Goal: Use online tool/utility: Utilize a website feature to perform a specific function

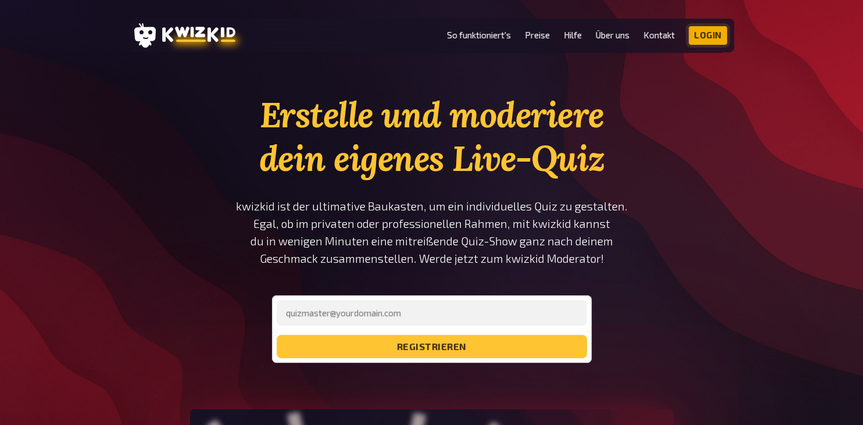
click at [710, 32] on link "Login" at bounding box center [708, 35] width 38 height 19
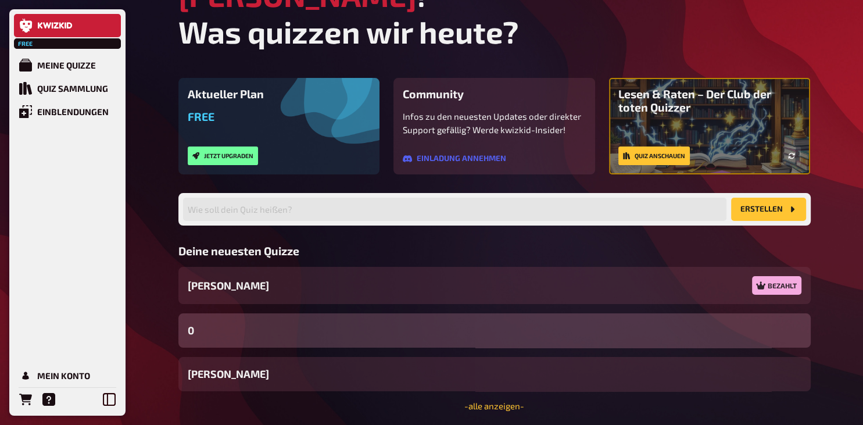
scroll to position [75, 0]
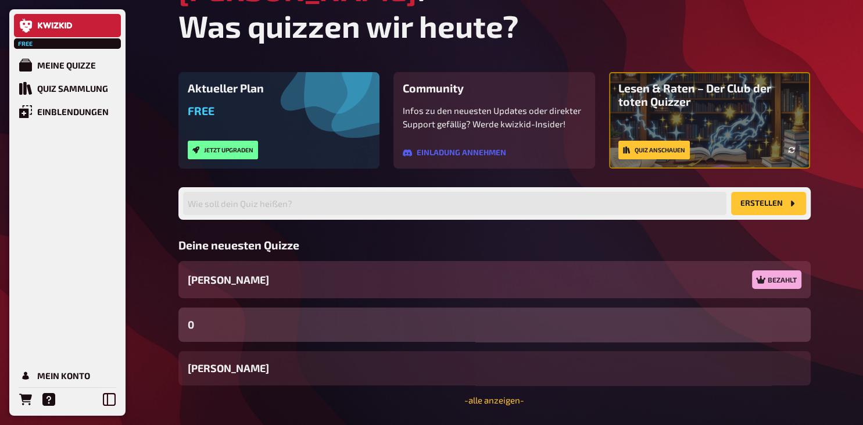
click at [278, 261] on div "[PERSON_NAME] Bezahlt" at bounding box center [494, 279] width 632 height 37
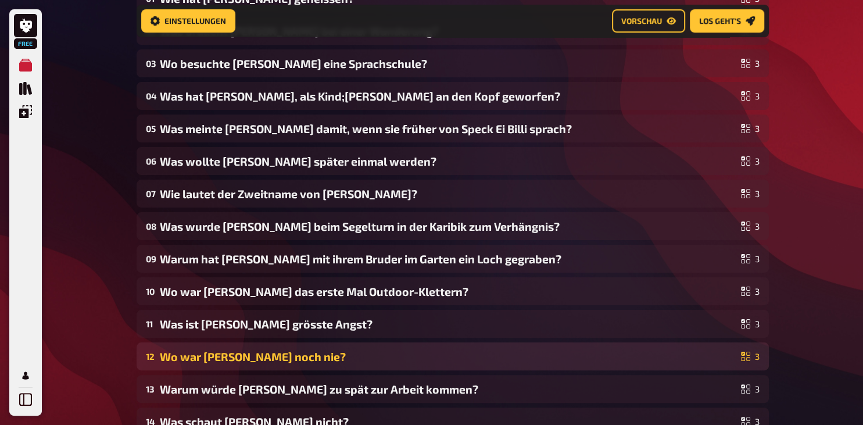
scroll to position [193, 0]
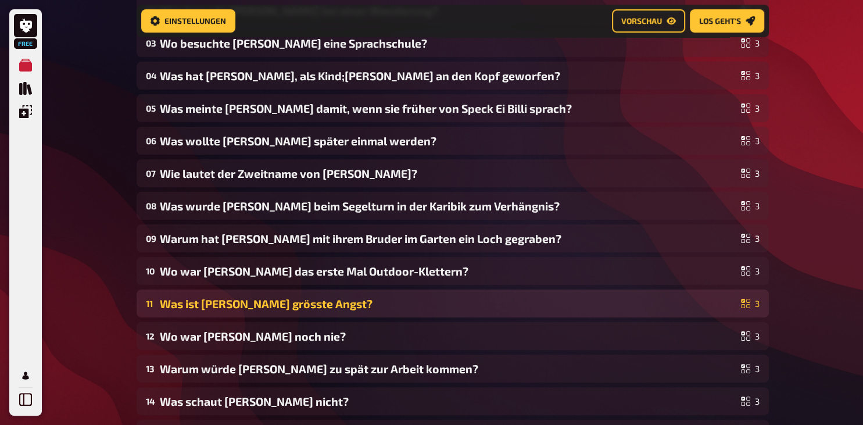
click at [359, 302] on div "Was ist [PERSON_NAME] grösste Angst?" at bounding box center [448, 303] width 577 height 13
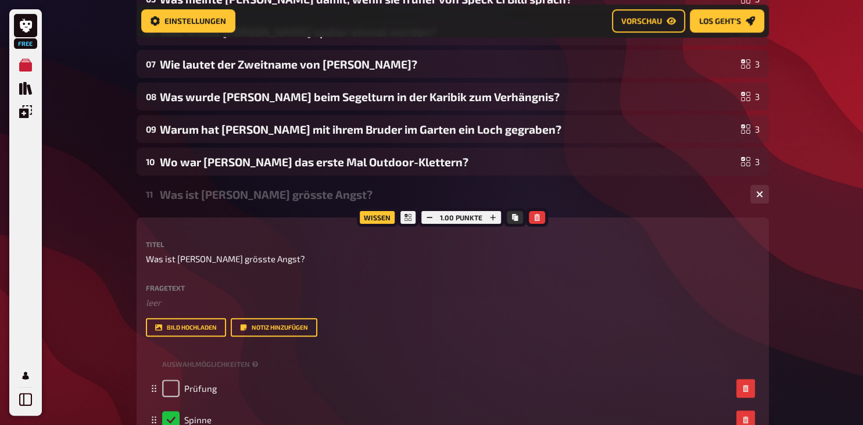
scroll to position [255, 0]
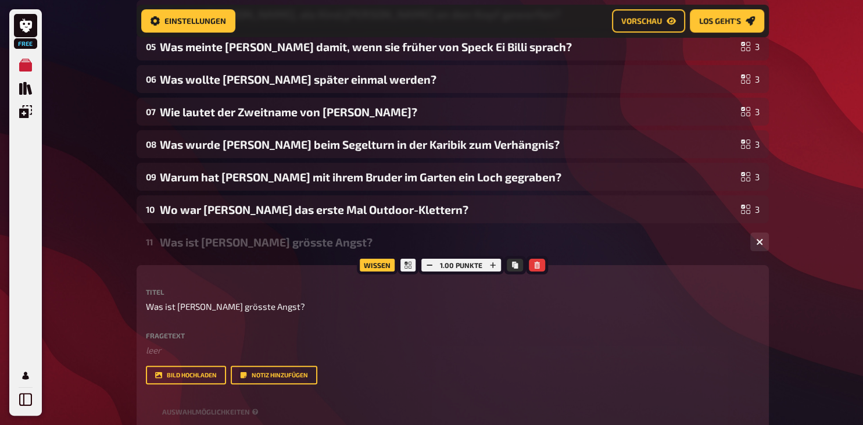
click at [273, 243] on div "Was ist [PERSON_NAME] grösste Angst?" at bounding box center [450, 241] width 581 height 13
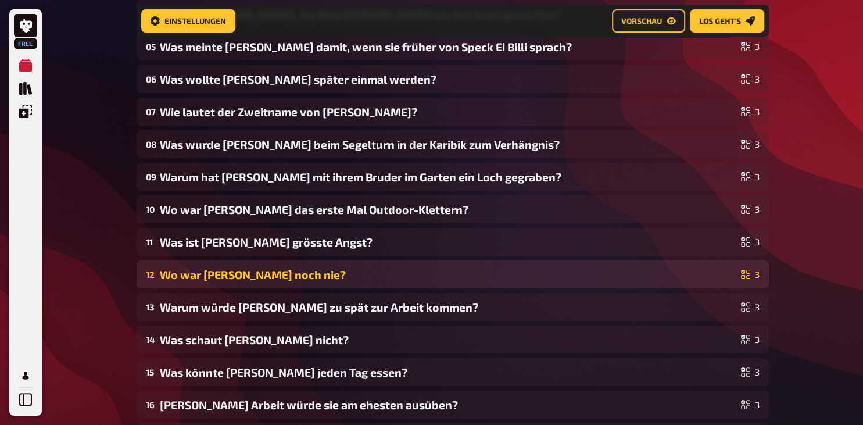
click at [261, 274] on div "Wo war [PERSON_NAME] noch nie?" at bounding box center [448, 274] width 577 height 13
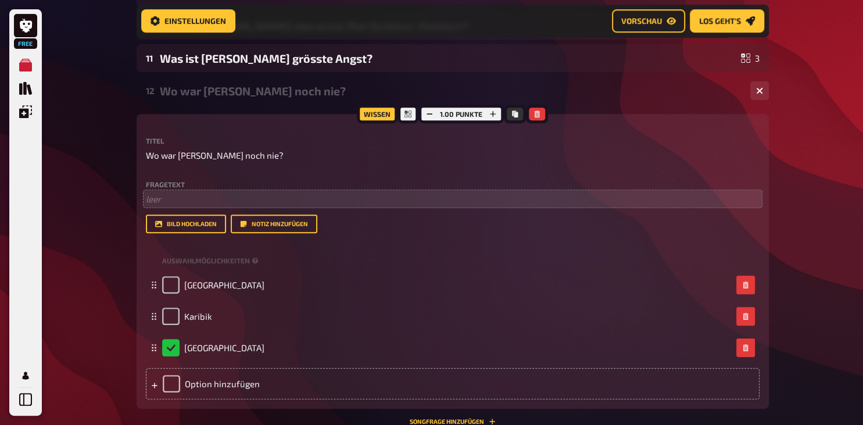
scroll to position [439, 0]
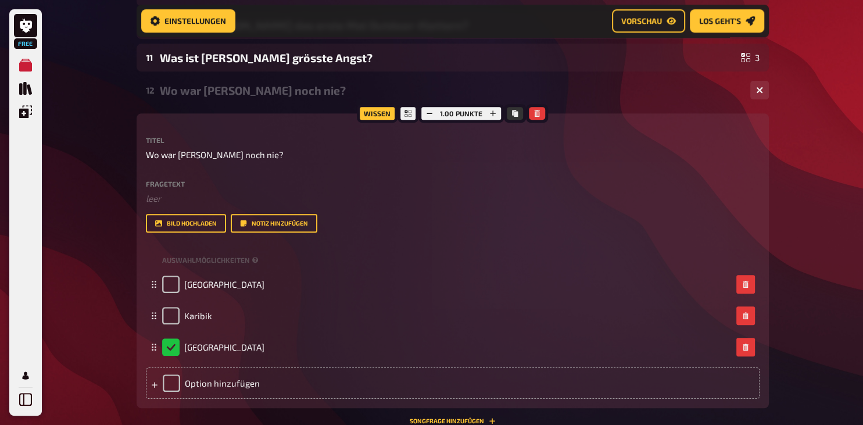
click at [210, 91] on div "Wo war [PERSON_NAME] noch nie?" at bounding box center [450, 90] width 581 height 13
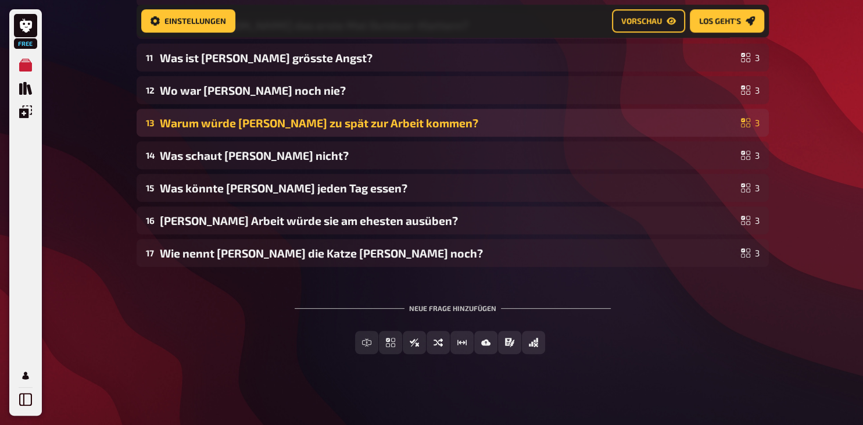
click at [196, 120] on div "Warum würde [PERSON_NAME] zu spät zur Arbeit kommen?" at bounding box center [448, 122] width 577 height 13
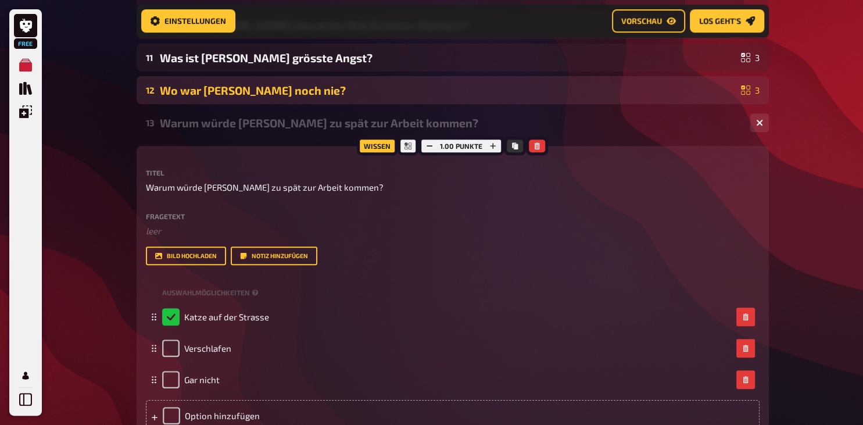
click at [208, 88] on div "Wo war [PERSON_NAME] noch nie?" at bounding box center [448, 90] width 577 height 13
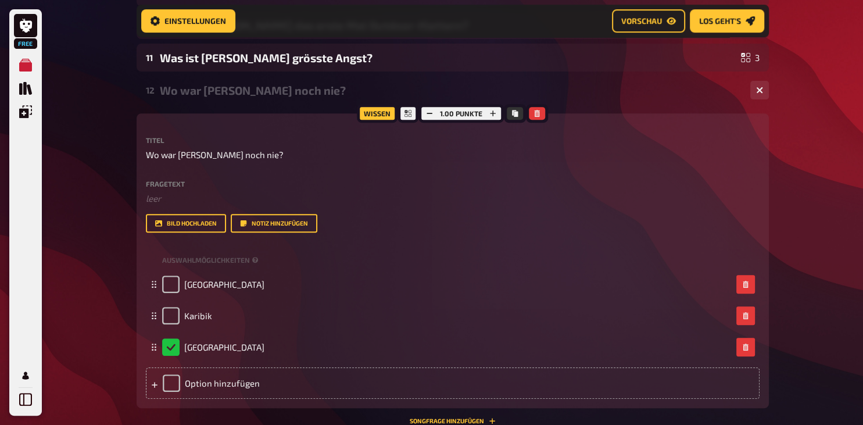
click at [207, 90] on div "Wo war [PERSON_NAME] noch nie?" at bounding box center [450, 90] width 581 height 13
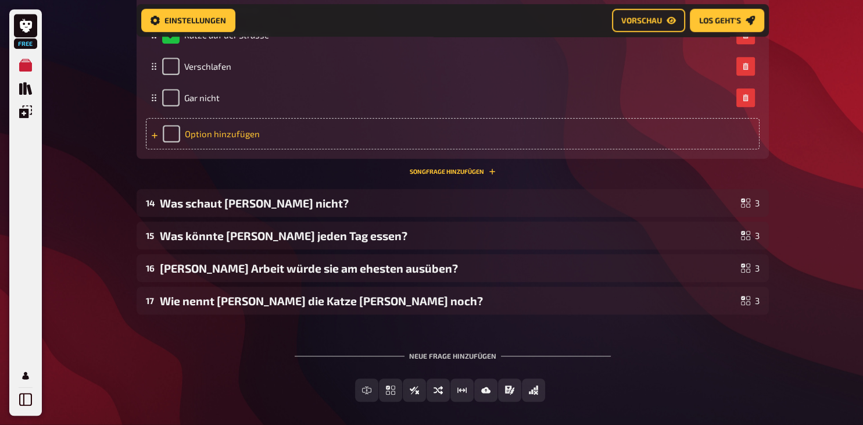
scroll to position [746, 0]
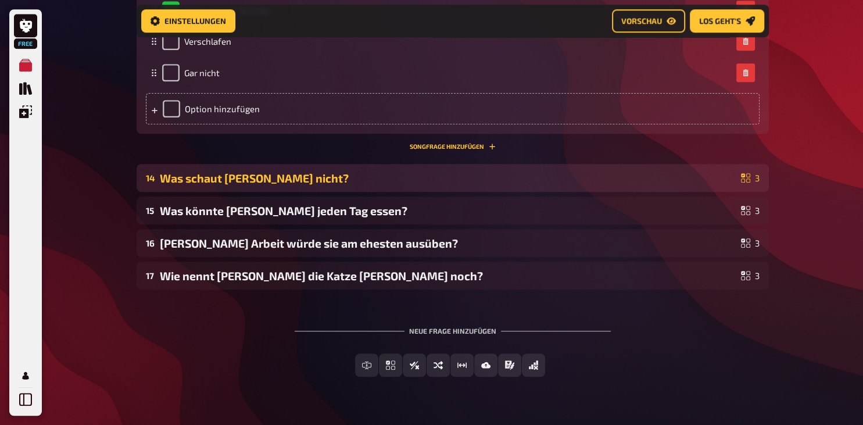
click at [248, 185] on div "Was schaut [PERSON_NAME] nicht?" at bounding box center [448, 177] width 577 height 13
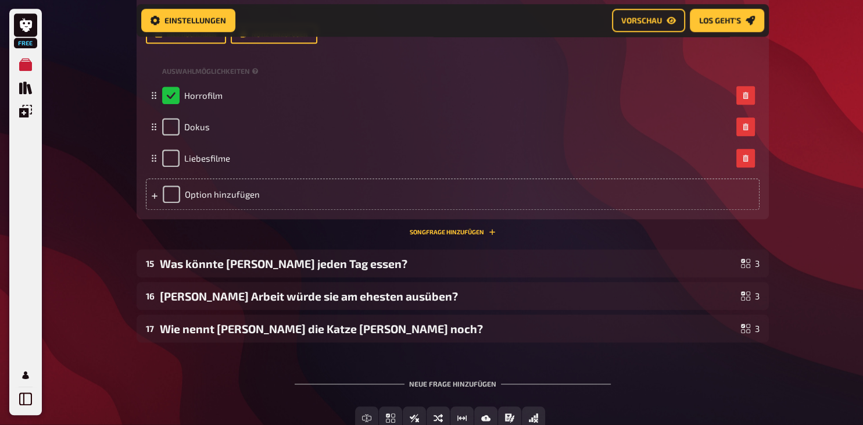
scroll to position [1053, 0]
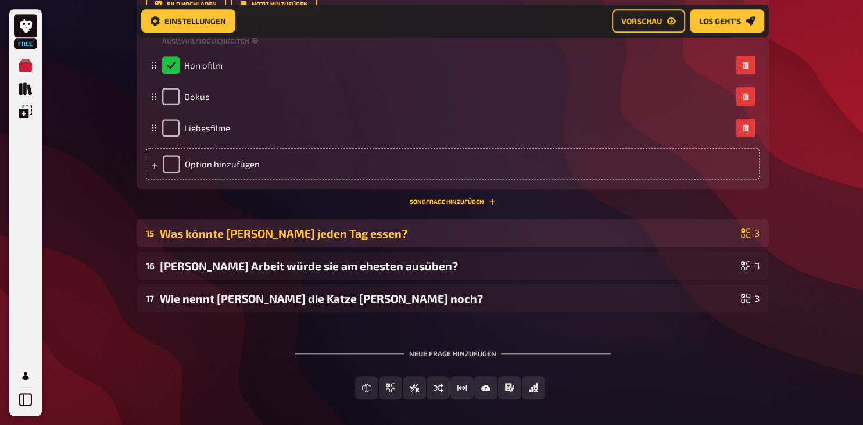
click at [193, 240] on div "Was könnte [PERSON_NAME] jeden Tag essen?" at bounding box center [448, 233] width 577 height 13
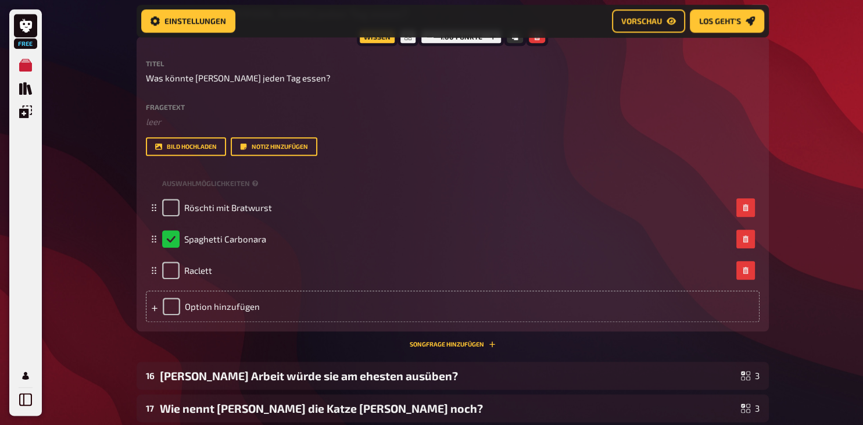
scroll to position [1298, 0]
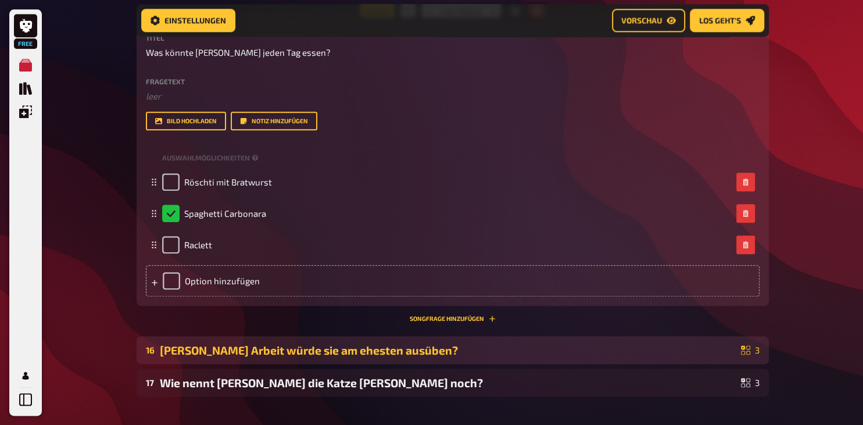
click at [209, 357] on div "[PERSON_NAME] Arbeit würde sie am ehesten ausüben?" at bounding box center [448, 350] width 577 height 13
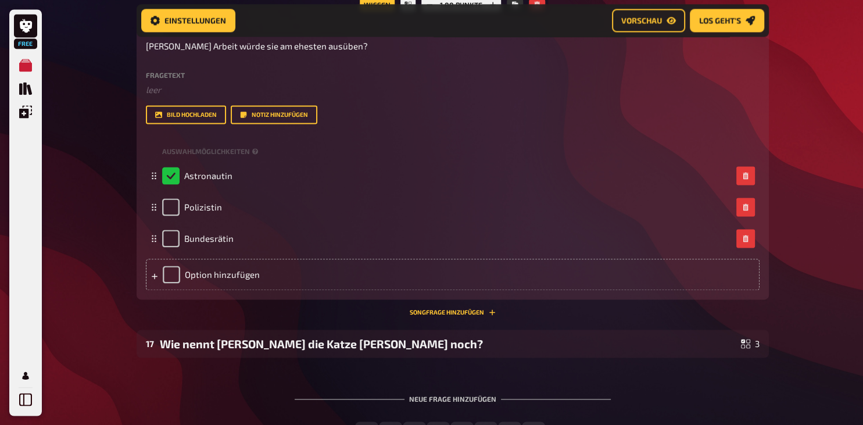
scroll to position [1728, 0]
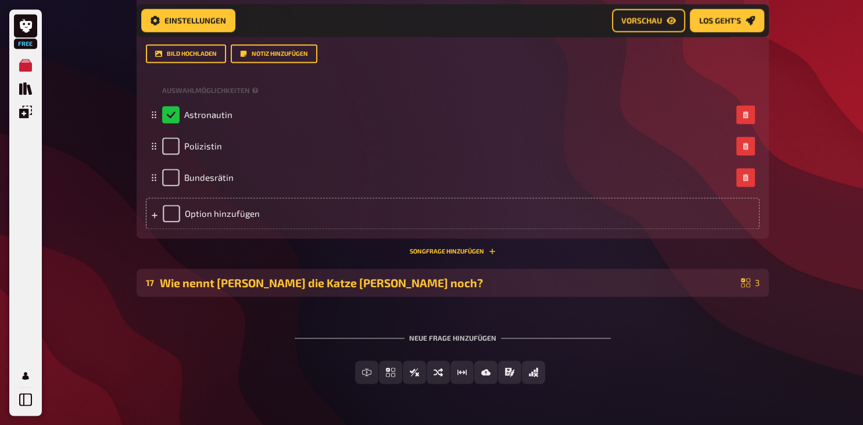
click at [230, 289] on div "Wie nennt [PERSON_NAME] die Katze [PERSON_NAME] noch?" at bounding box center [448, 282] width 577 height 13
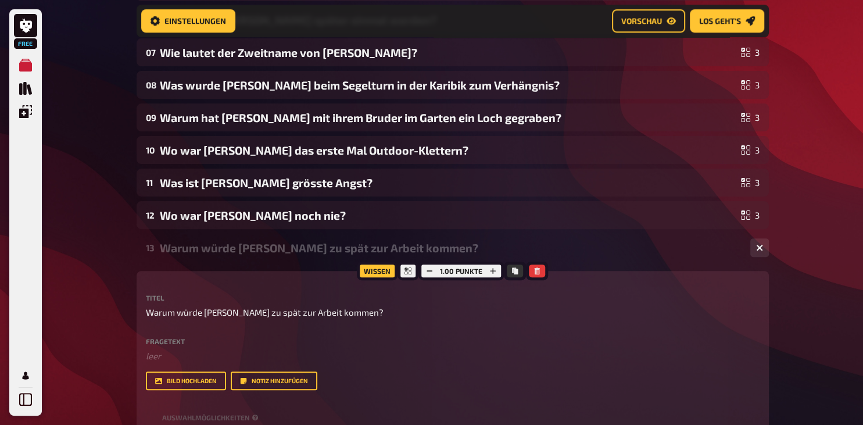
scroll to position [0, 0]
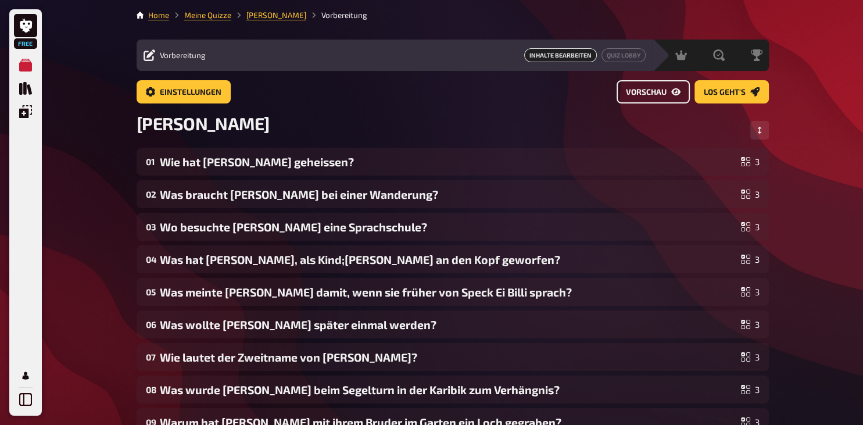
click at [642, 90] on span "Vorschau" at bounding box center [646, 92] width 41 height 8
